Goal: Task Accomplishment & Management: Use online tool/utility

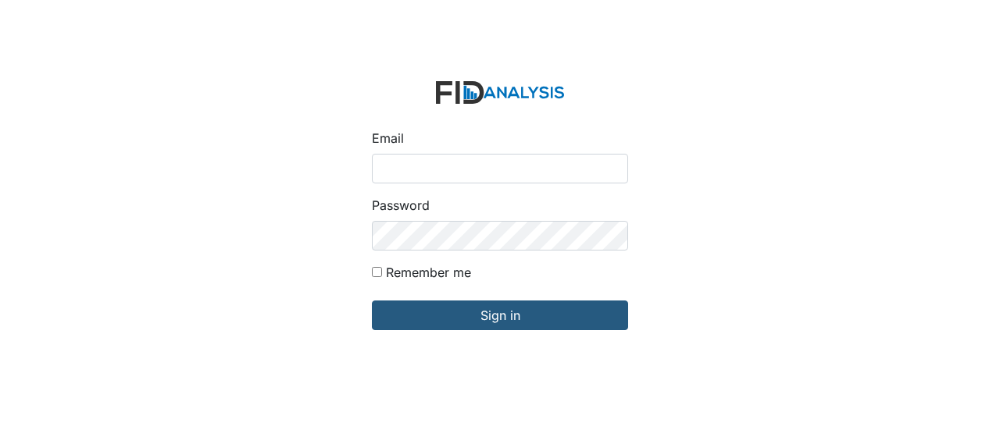
click at [383, 162] on input "Email" at bounding box center [500, 169] width 256 height 30
type input "[EMAIL_ADDRESS][DOMAIN_NAME]"
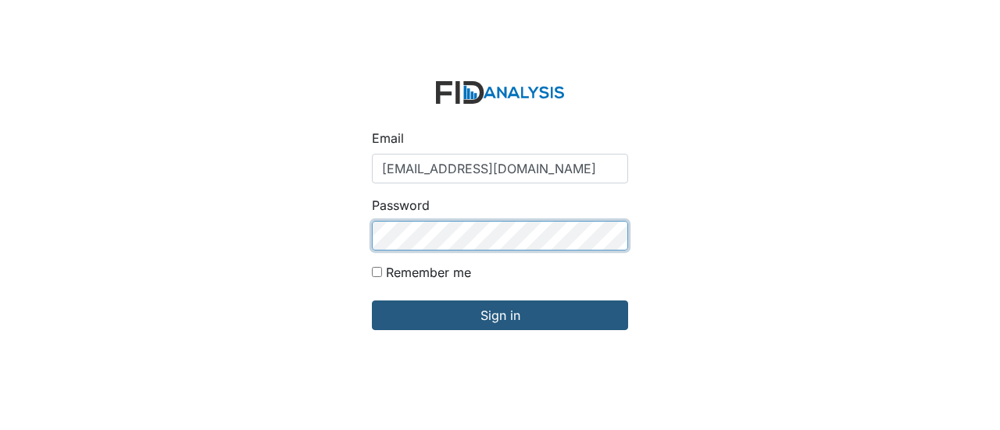
click at [372, 301] on input "Sign in" at bounding box center [500, 316] width 256 height 30
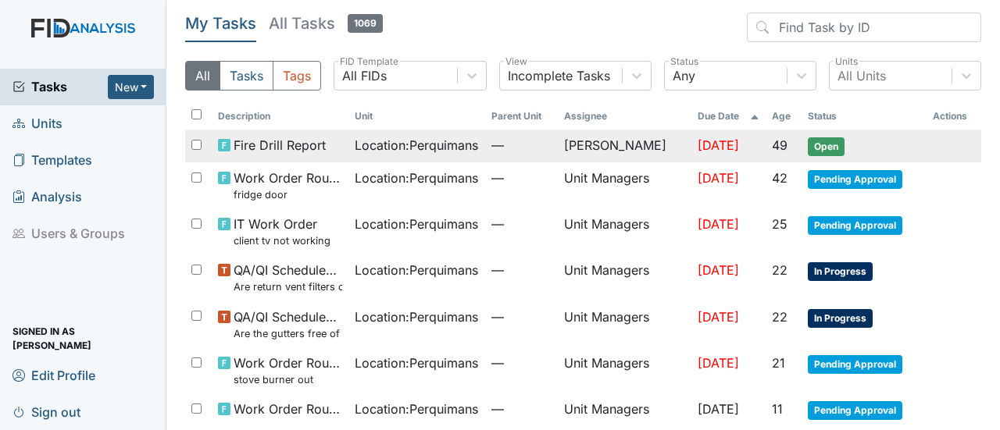
click at [829, 139] on span "Open" at bounding box center [826, 146] width 37 height 19
